Goal: Find specific page/section: Find specific page/section

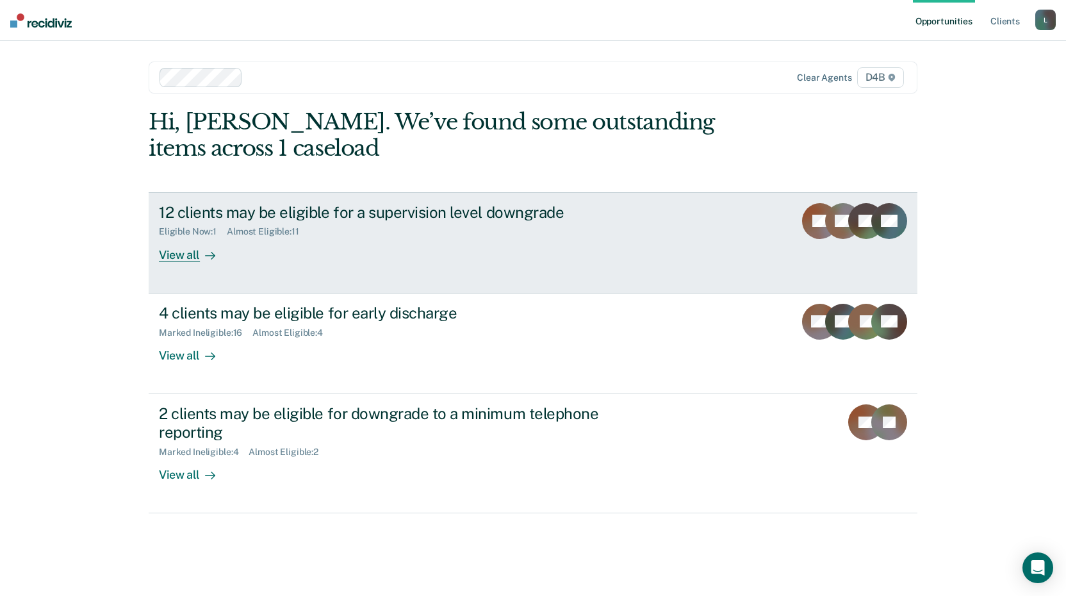
click at [188, 257] on div "View all" at bounding box center [195, 249] width 72 height 25
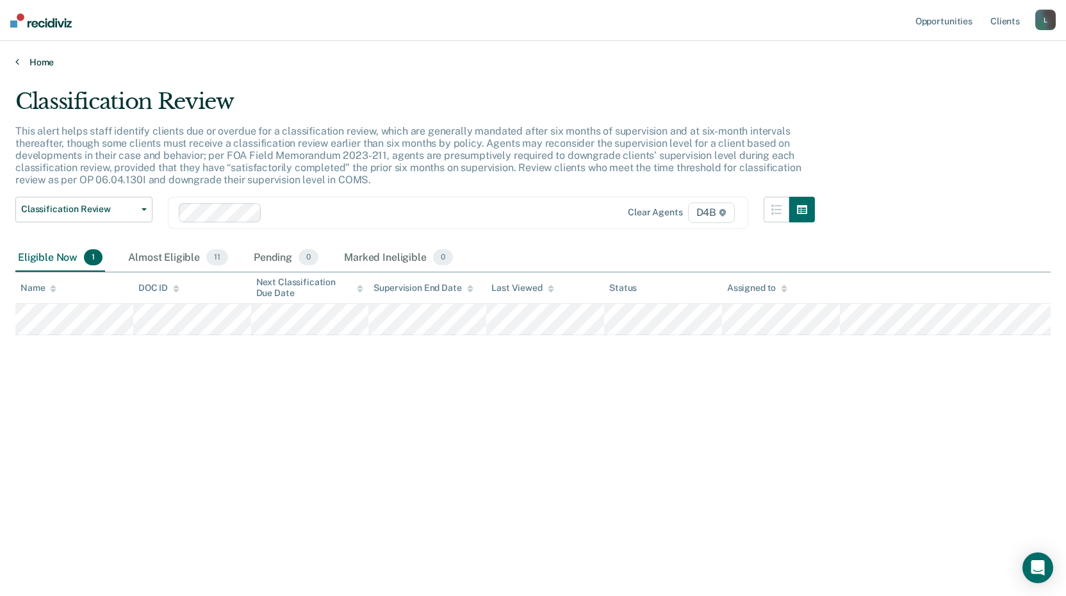
click at [32, 65] on link "Home" at bounding box center [532, 62] width 1035 height 12
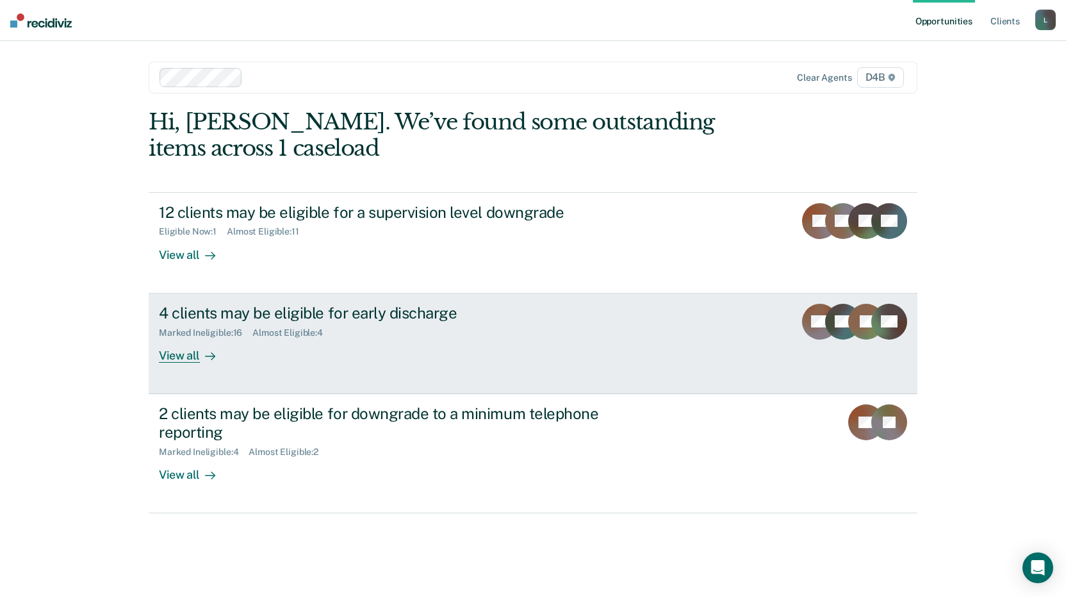
click at [181, 357] on div "View all" at bounding box center [195, 350] width 72 height 25
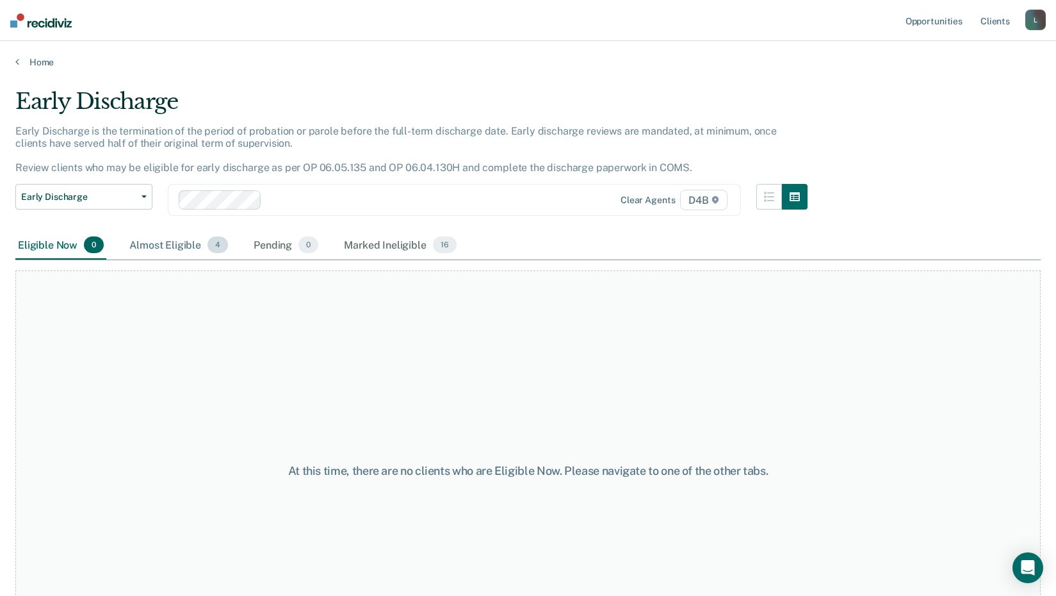
click at [163, 239] on div "Almost Eligible 4" at bounding box center [179, 245] width 104 height 28
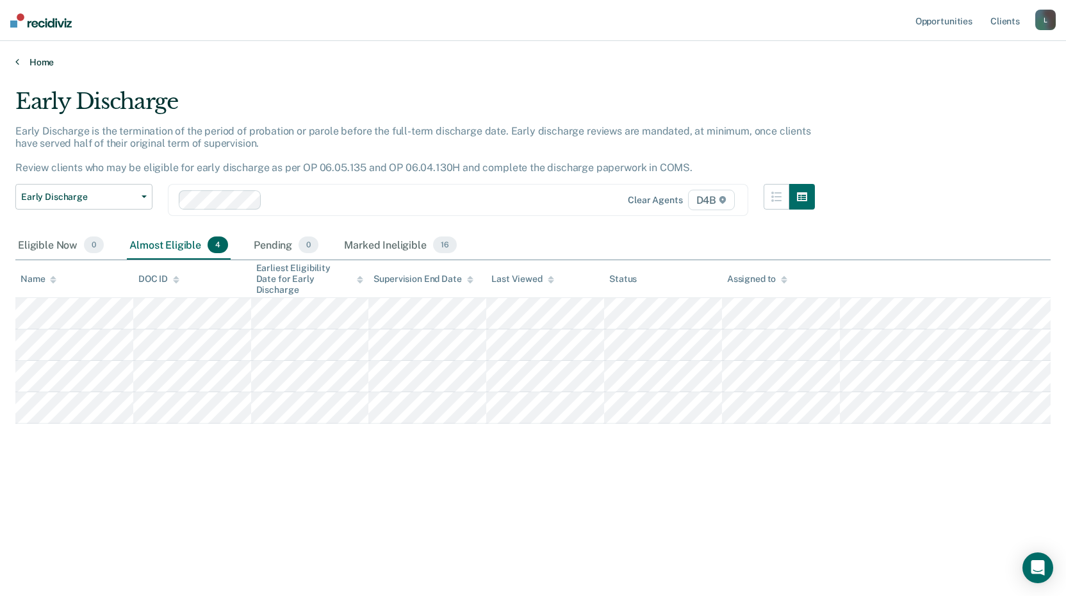
click at [38, 65] on link "Home" at bounding box center [532, 62] width 1035 height 12
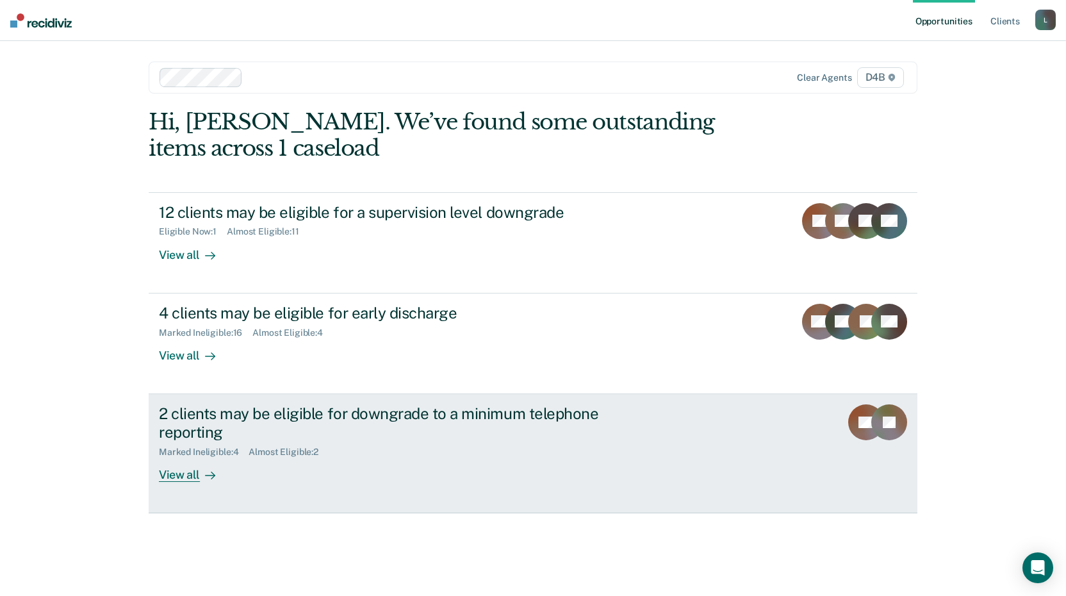
click at [174, 472] on div "View all" at bounding box center [195, 469] width 72 height 25
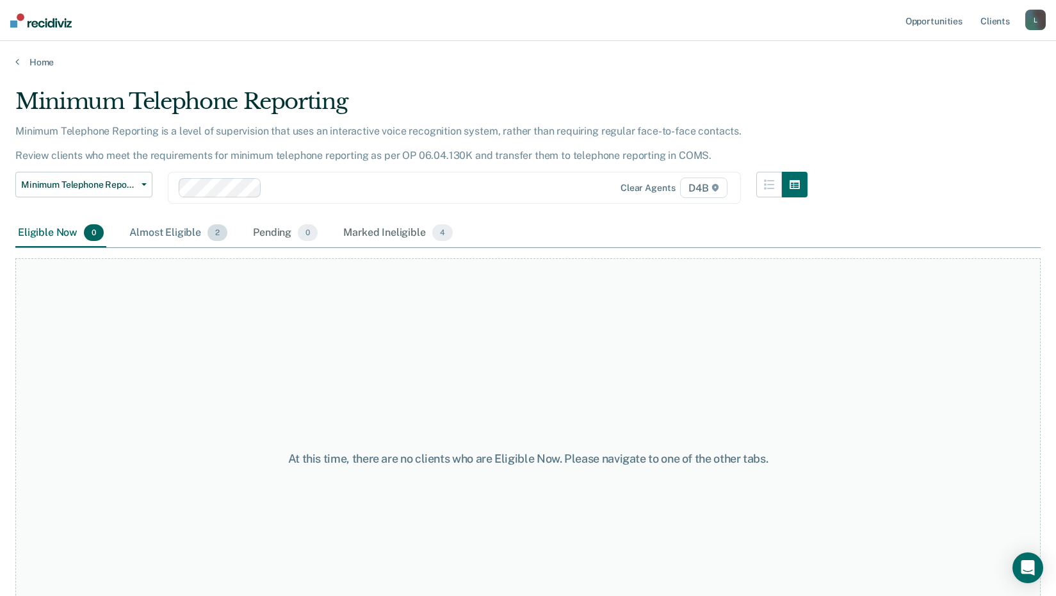
click at [186, 229] on div "Almost Eligible 2" at bounding box center [178, 233] width 103 height 28
